Goal: Task Accomplishment & Management: Manage account settings

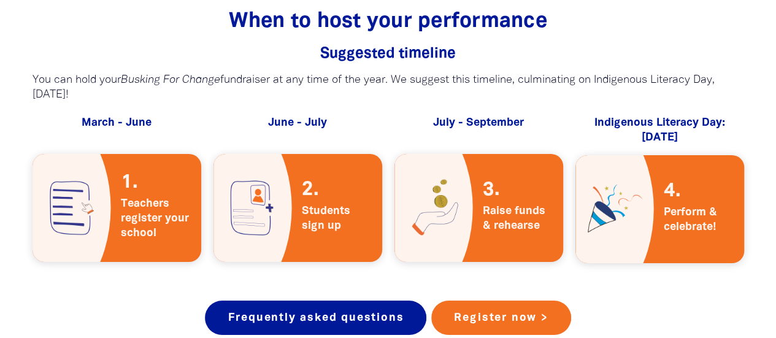
scroll to position [2180, 0]
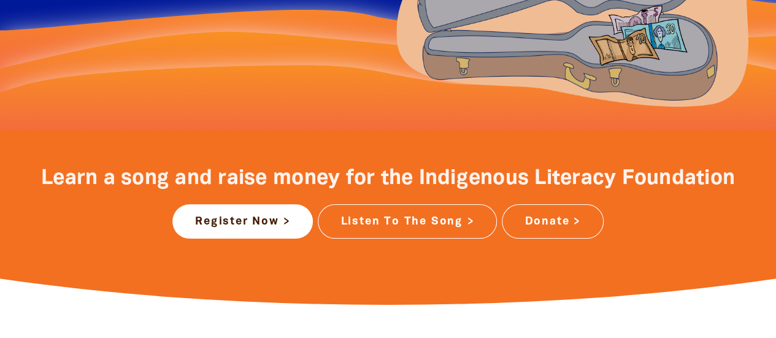
scroll to position [0, 0]
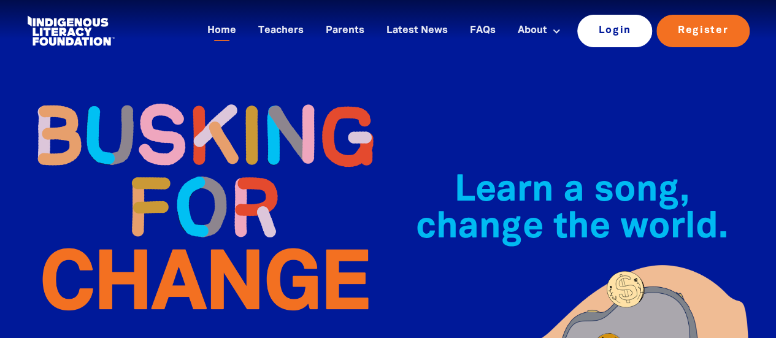
click at [620, 33] on link "Login" at bounding box center [614, 31] width 75 height 32
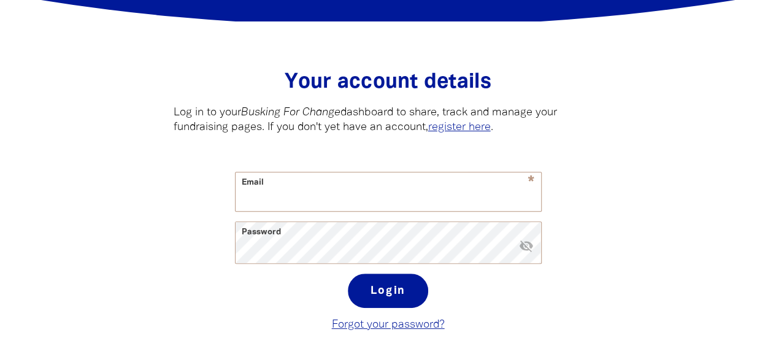
scroll to position [203, 0]
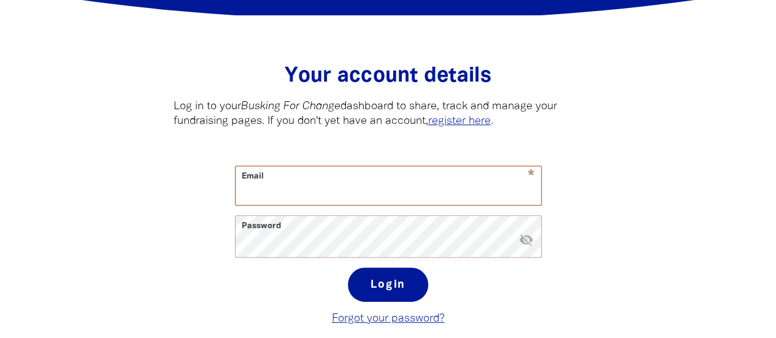
click at [437, 201] on input "Email" at bounding box center [387, 185] width 305 height 39
type input "[EMAIL_ADDRESS][DOMAIN_NAME]"
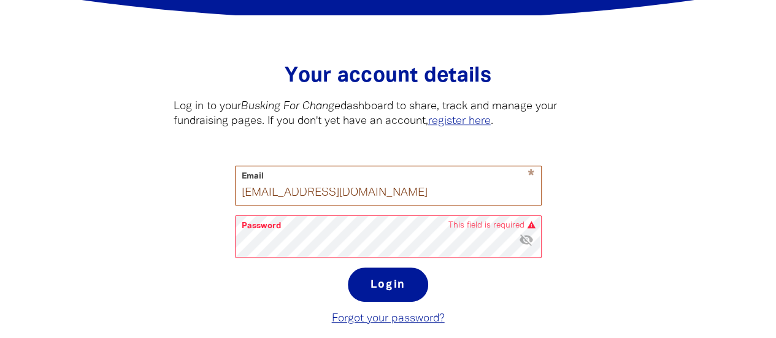
drag, startPoint x: 415, startPoint y: 196, endPoint x: 0, endPoint y: 220, distance: 415.9
click at [0, 220] on section "Your account details﻿ Log in to your Busking For Change dashboard to share, tra…" at bounding box center [388, 195] width 776 height 360
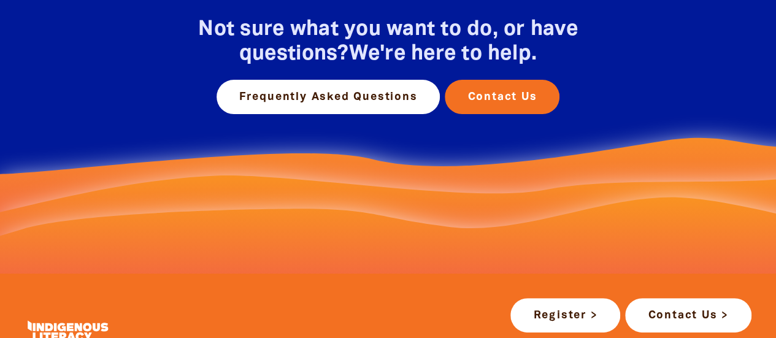
scroll to position [0, 0]
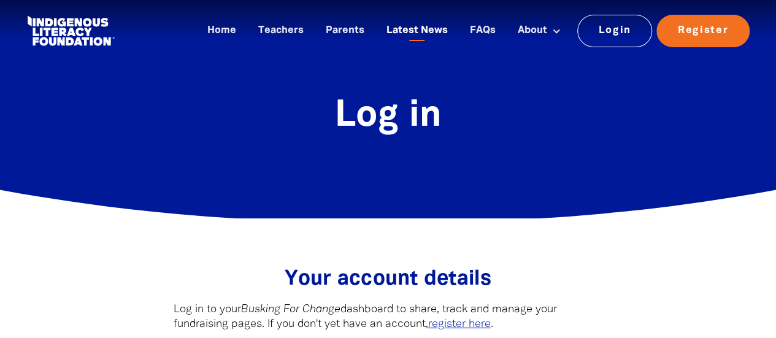
click at [430, 26] on link "Latest News" at bounding box center [417, 31] width 76 height 20
